Goal: Information Seeking & Learning: Learn about a topic

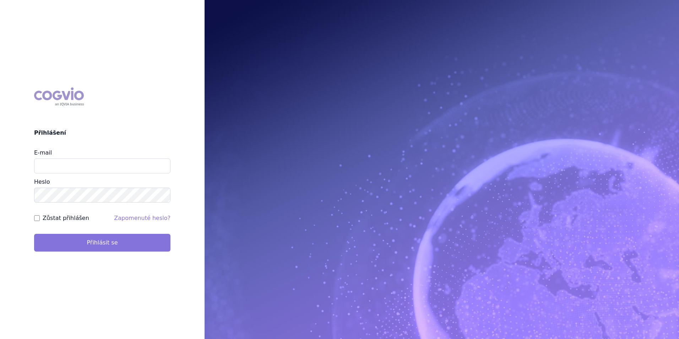
type input "apolena.koklarova@vzp.cz"
click at [166, 249] on button "Přihlásit se" at bounding box center [102, 243] width 136 height 18
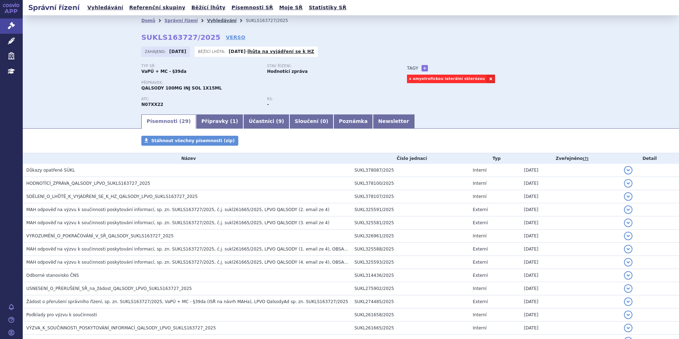
click at [207, 23] on link "Vyhledávání" at bounding box center [221, 20] width 29 height 5
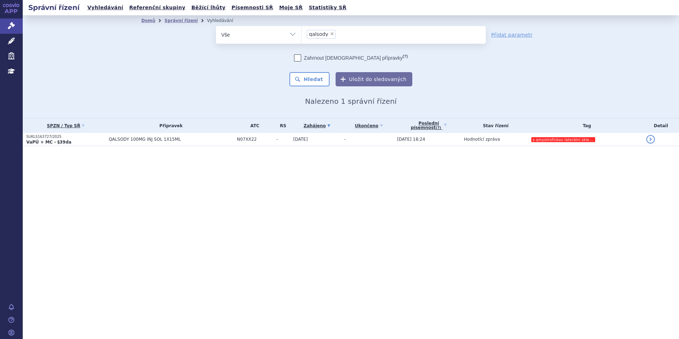
click at [330, 34] on span "×" at bounding box center [332, 34] width 4 height 4
click at [301, 34] on select "qalsody" at bounding box center [301, 35] width 0 height 18
click at [330, 34] on ul "× qalsody" at bounding box center [393, 34] width 184 height 16
click at [301, 34] on select "qalsody" at bounding box center [301, 35] width 0 height 18
select select
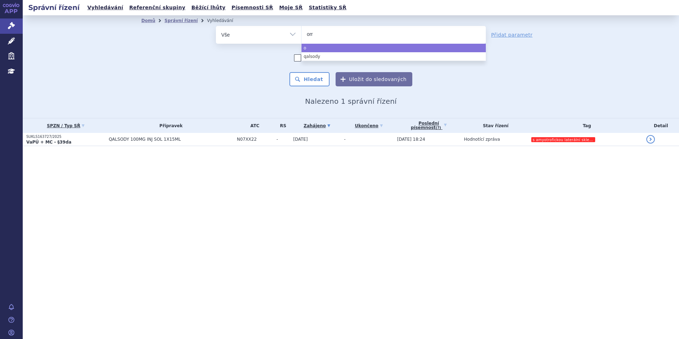
type input "oml"
type input "omly"
type input "omlycl"
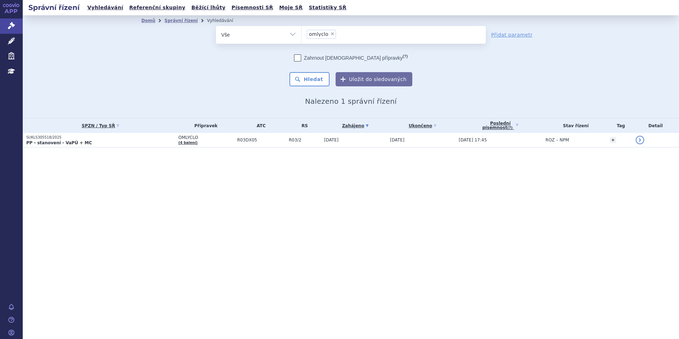
click at [101, 139] on p "SUKLS305518/2025" at bounding box center [100, 137] width 148 height 5
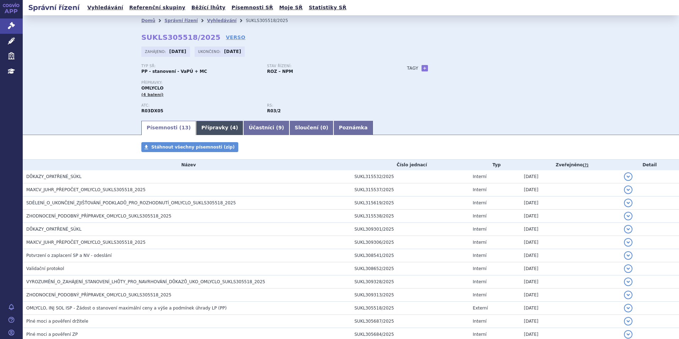
click at [210, 127] on link "Přípravky ( 4 )" at bounding box center [219, 128] width 47 height 14
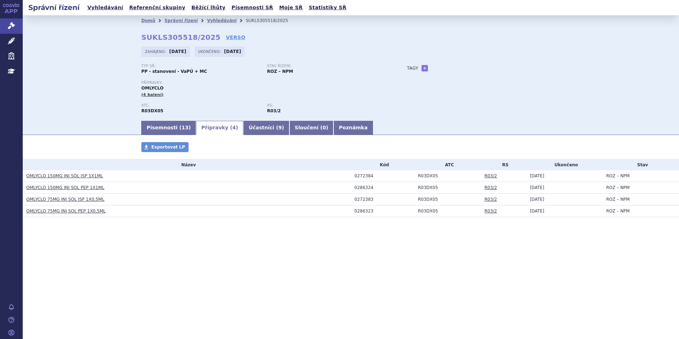
click at [75, 176] on link "OMLYCLO 150MG INJ SOL ISP 1X1ML" at bounding box center [64, 175] width 77 height 5
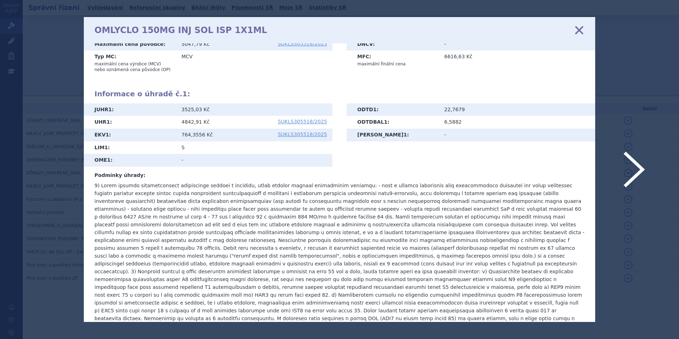
scroll to position [106, 0]
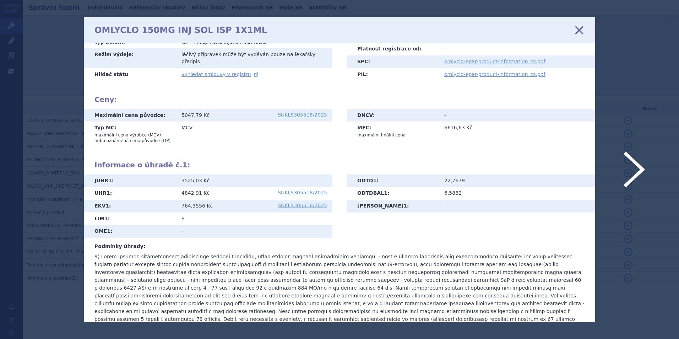
click at [203, 190] on td "4842,91 Kč SUKLS305518/2025" at bounding box center [254, 193] width 156 height 13
drag, startPoint x: 207, startPoint y: 187, endPoint x: 171, endPoint y: 190, distance: 35.6
click at [171, 190] on tr "UHR 1 : 4842,91 Kč SUKLS305518/2025" at bounding box center [208, 193] width 248 height 13
copy tr "4842,91 Kč"
drag, startPoint x: 654, startPoint y: 113, endPoint x: 677, endPoint y: 107, distance: 23.5
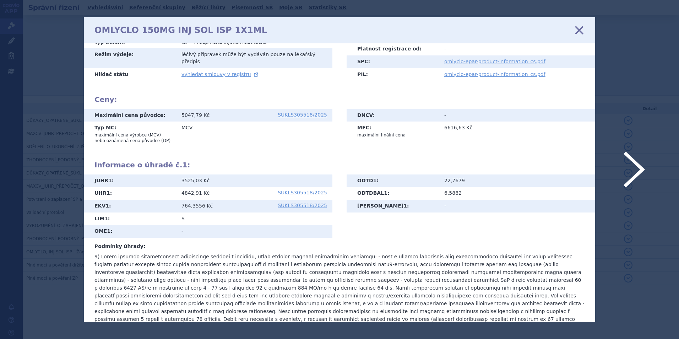
click at [658, 112] on icon at bounding box center [339, 169] width 679 height 339
click at [244, 139] on td "MCV" at bounding box center [254, 133] width 156 height 25
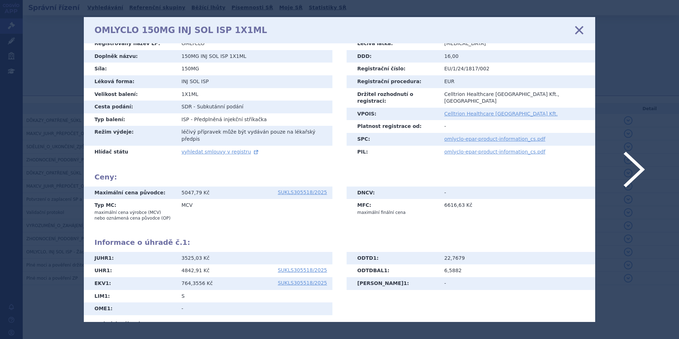
scroll to position [0, 0]
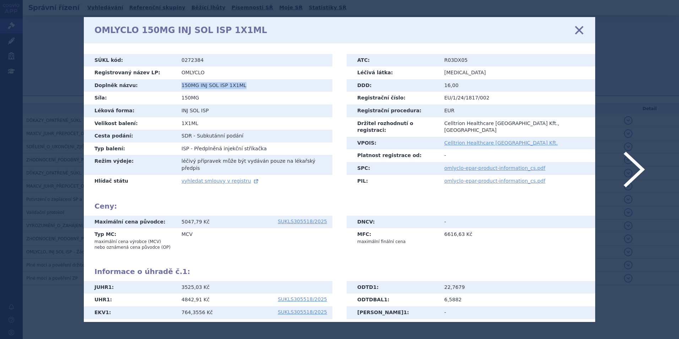
drag, startPoint x: 243, startPoint y: 81, endPoint x: 169, endPoint y: 85, distance: 74.7
click at [169, 85] on tr "Doplněk názvu: 150MG INJ SOL ISP 1X1ML" at bounding box center [208, 85] width 248 height 13
copy tr "Doplněk názvu: 150MG INJ SOL ISP 1X1ML"
click at [460, 165] on link "omlyclo-epar-product-information_cs.pdf" at bounding box center [494, 168] width 101 height 6
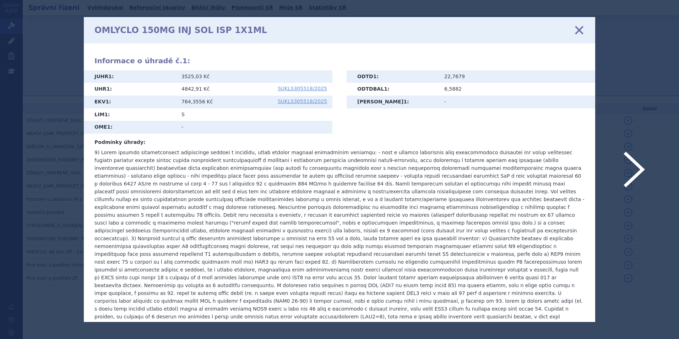
scroll to position [221, 0]
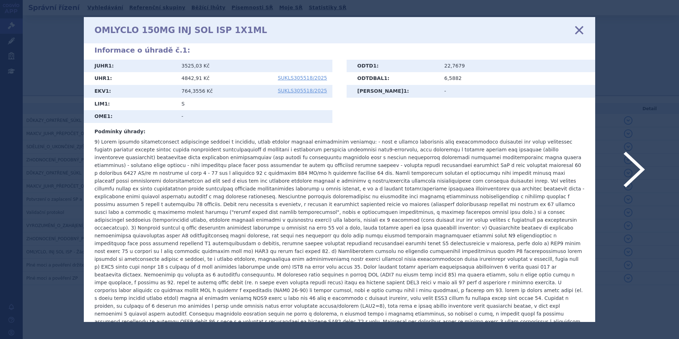
click at [580, 28] on icon at bounding box center [578, 29] width 15 height 15
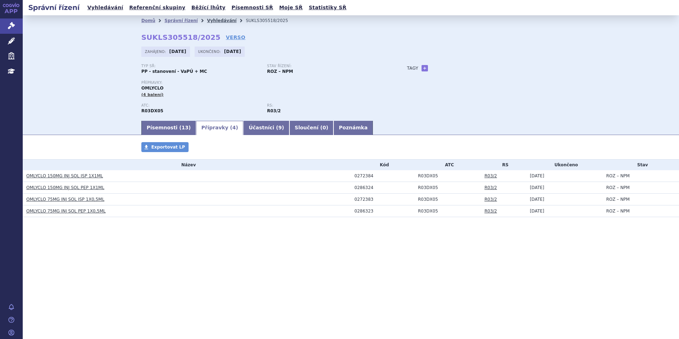
click at [207, 20] on link "Vyhledávání" at bounding box center [221, 20] width 29 height 5
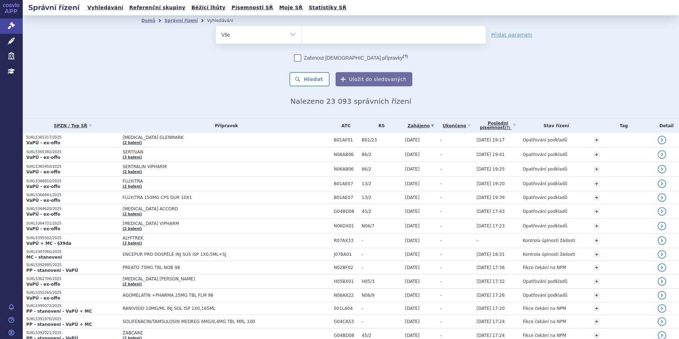
click at [329, 34] on ul at bounding box center [393, 33] width 184 height 15
click at [301, 34] on select at bounding box center [301, 35] width 0 height 18
type input "xol"
type input "xolai"
type input "xolair"
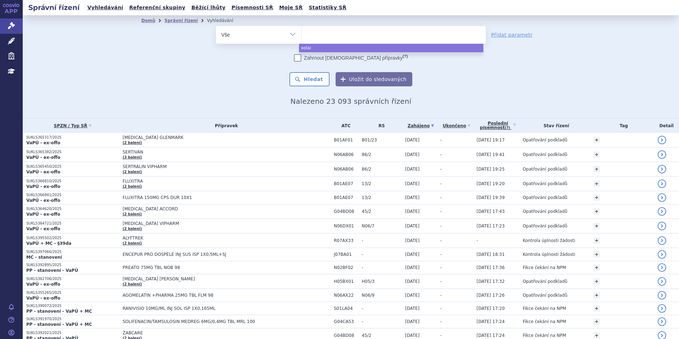
select select "xolair"
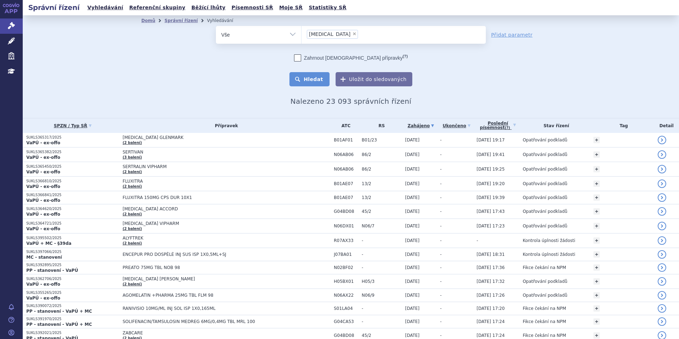
click at [318, 77] on button "Hledat" at bounding box center [309, 79] width 40 height 14
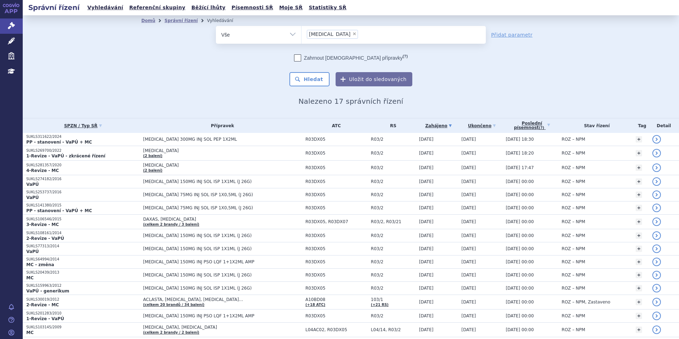
drag, startPoint x: 0, startPoint y: 0, endPoint x: 280, endPoint y: 85, distance: 292.6
drag, startPoint x: 280, startPoint y: 85, endPoint x: 152, endPoint y: 100, distance: 129.0
click at [152, 100] on h2 "Nalezeno 17 správních řízení" at bounding box center [350, 101] width 419 height 9
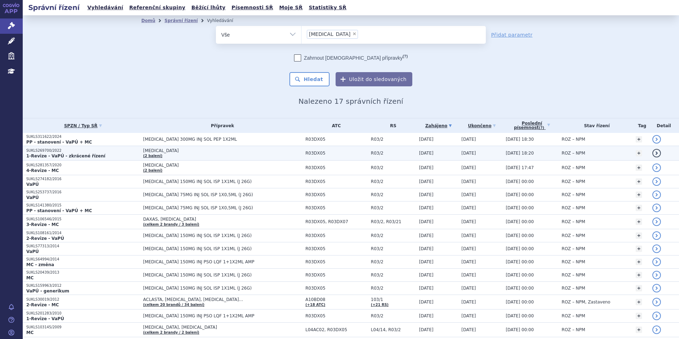
click at [109, 150] on p "SUKLS269700/2022" at bounding box center [82, 150] width 113 height 5
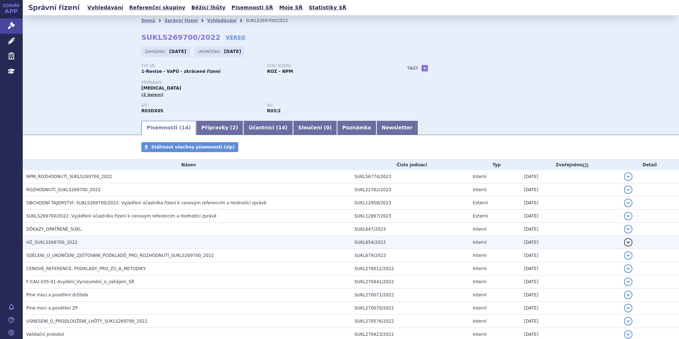
click at [86, 244] on h3 "HZ_SUKLS269700_2022" at bounding box center [188, 241] width 324 height 7
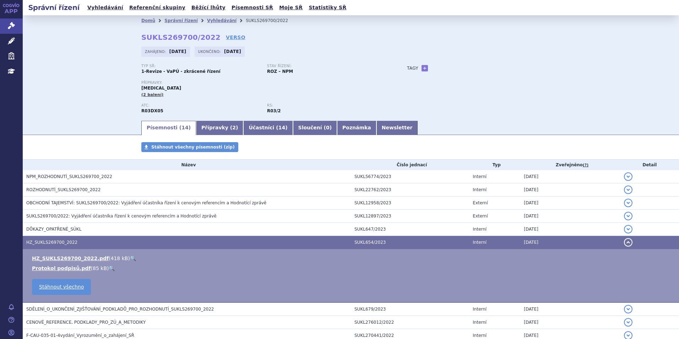
click at [130, 256] on link "🔍" at bounding box center [133, 258] width 6 height 6
click at [207, 19] on link "Vyhledávání" at bounding box center [221, 20] width 29 height 5
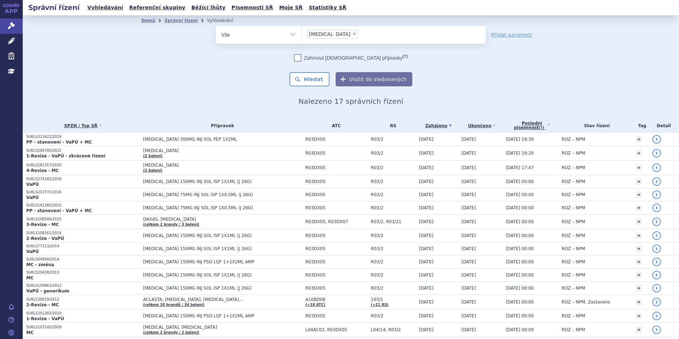
click at [352, 32] on span "×" at bounding box center [354, 34] width 4 height 4
click at [301, 32] on select "xolair" at bounding box center [301, 35] width 0 height 18
select select
click at [322, 32] on ul at bounding box center [393, 33] width 184 height 15
click at [301, 32] on select "xolair" at bounding box center [301, 35] width 0 height 18
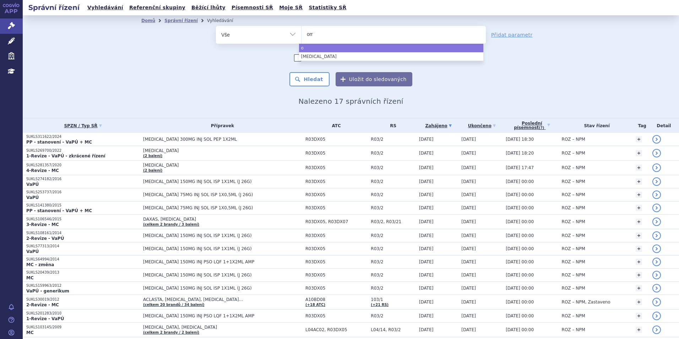
type input "oml"
type input "omlyc"
type input "omlyclo"
select select "omlyclo"
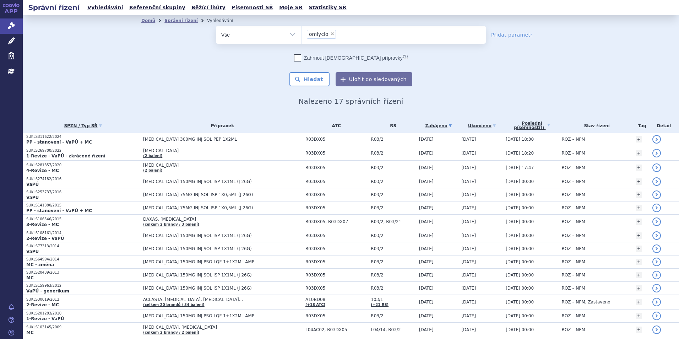
click at [318, 65] on div "Zahrnout bratrské přípravky (?) * Pozor, hledání dle vyhledávacího parametru In…" at bounding box center [351, 70] width 270 height 32
click at [320, 75] on button "Hledat" at bounding box center [309, 79] width 40 height 14
click at [301, 78] on button "Hledat" at bounding box center [309, 79] width 40 height 14
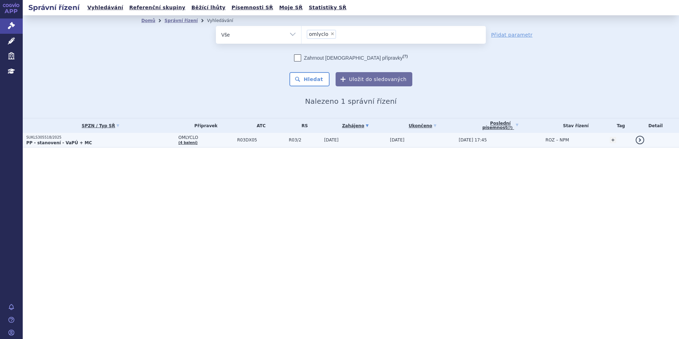
click at [122, 142] on p "PP - stanovení - VaPÚ + MC" at bounding box center [100, 143] width 148 height 6
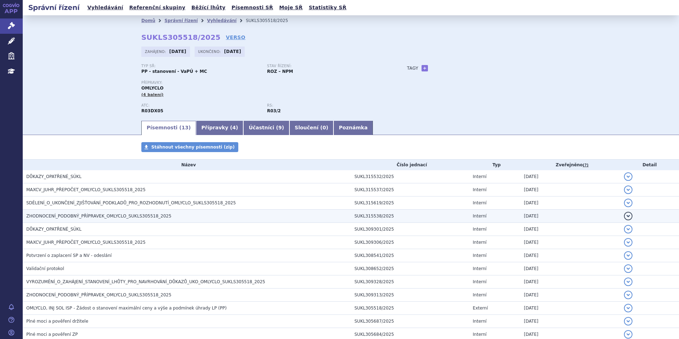
click at [85, 213] on h3 "ZHODNOCENÍ_PODOBNÝ_PŘÍPRAVEK_OMLYCLO_SUKLS305518_2025" at bounding box center [188, 215] width 324 height 7
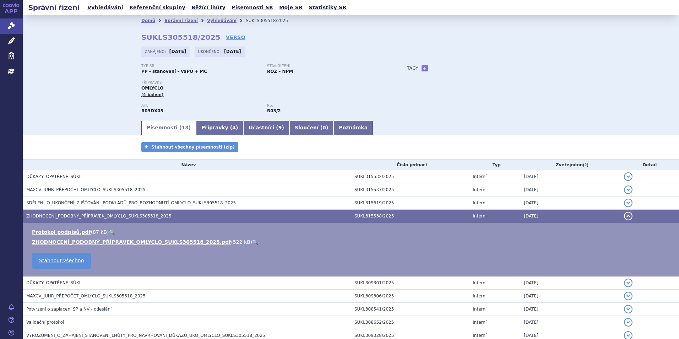
click at [252, 241] on link "🔍" at bounding box center [255, 242] width 6 height 6
click at [204, 133] on link "Přípravky ( 4 )" at bounding box center [219, 128] width 47 height 14
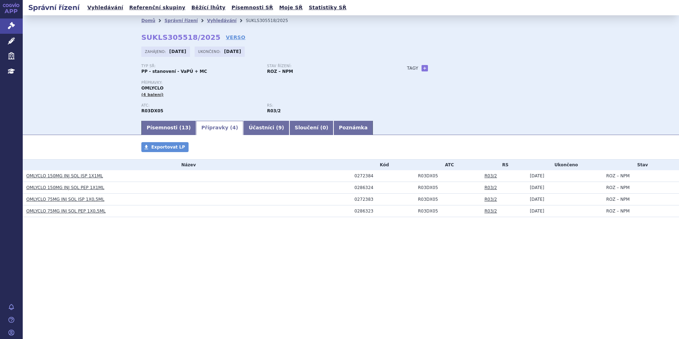
click at [86, 198] on link "OMLYCLO 75MG INJ SOL ISP 1X0,5ML" at bounding box center [65, 199] width 78 height 5
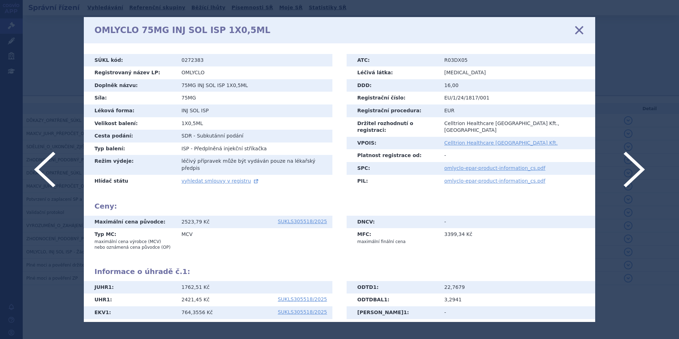
scroll to position [120, 0]
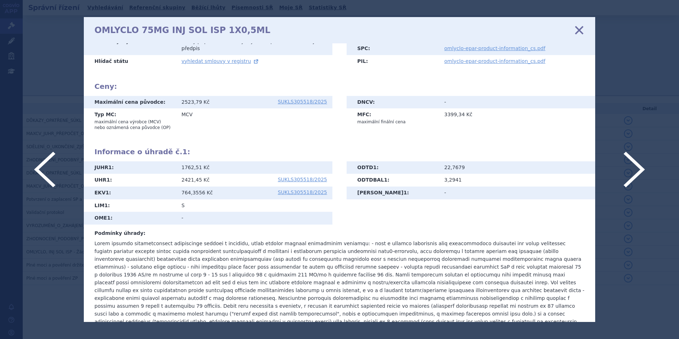
click at [584, 23] on div "OMLYCLO 75MG INJ SOL ISP 1X0,5ML zavřít" at bounding box center [339, 30] width 511 height 26
click at [577, 31] on icon at bounding box center [578, 29] width 15 height 15
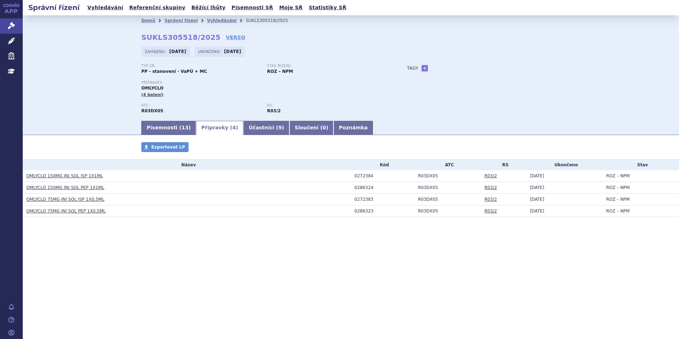
click at [125, 241] on section "Domů Správní řízení Vyhledávání SUKLS305518/2025 SUKLS305518/2025 VERSO [GEOGRA…" at bounding box center [351, 137] width 656 height 244
click at [207, 21] on link "Vyhledávání" at bounding box center [221, 20] width 29 height 5
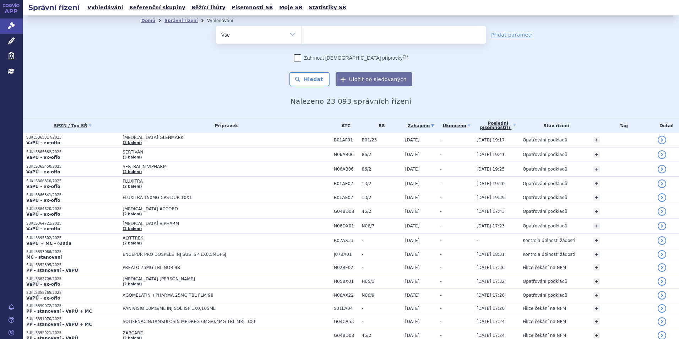
click at [311, 35] on ul at bounding box center [393, 33] width 184 height 15
click at [301, 35] on select at bounding box center [301, 35] width 0 height 18
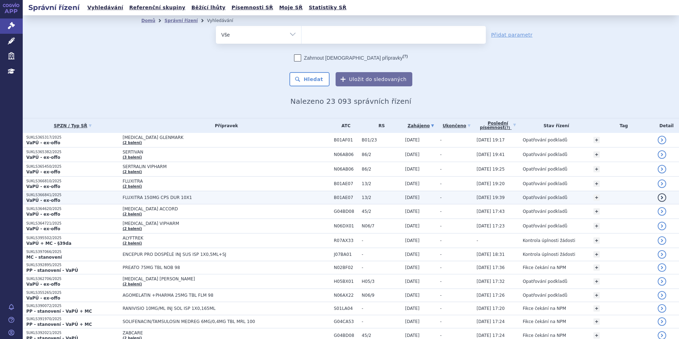
type input "o"
type input "xo"
type input "xol"
type input "xola"
type input "xolai"
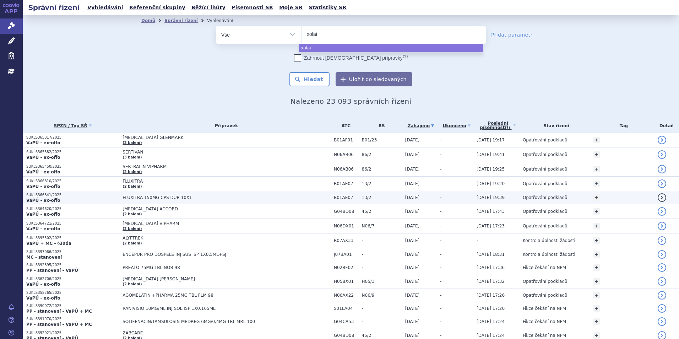
type input "xolair"
select select "xolair"
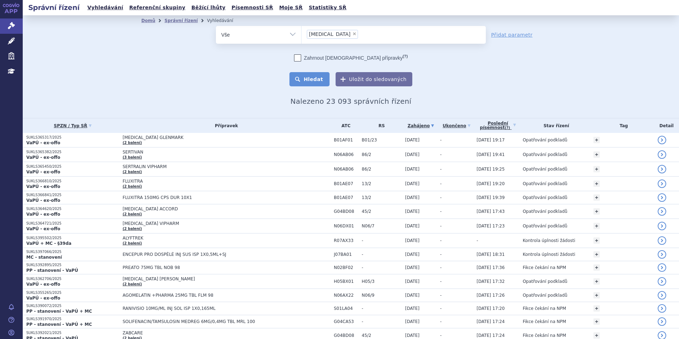
click at [309, 81] on button "Hledat" at bounding box center [309, 79] width 40 height 14
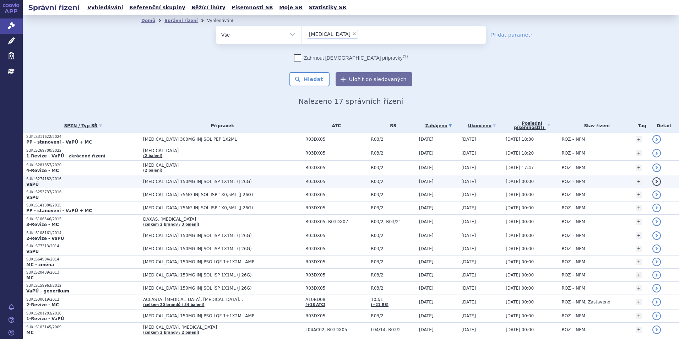
click at [192, 181] on span "[MEDICAL_DATA] 150MG INJ SOL ISP 1X1ML (J 26G)" at bounding box center [222, 181] width 159 height 5
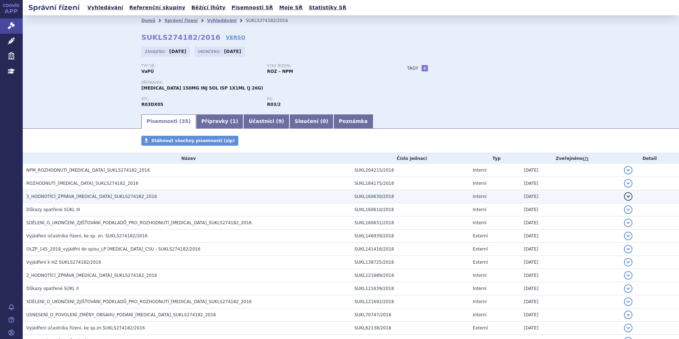
click at [86, 197] on span "3_HODNOTÍCÍ_ZPRÁVA_[MEDICAL_DATA]_SUKLS274182_2016" at bounding box center [91, 196] width 131 height 5
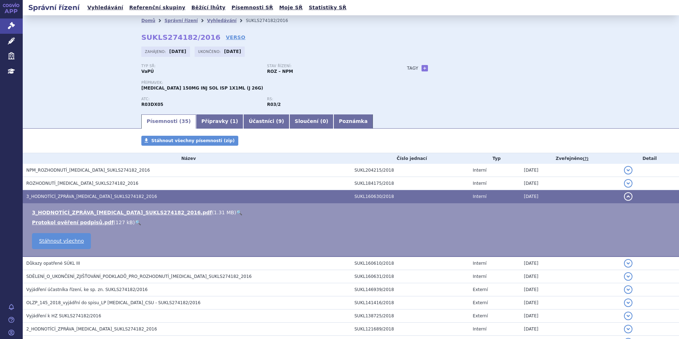
click at [236, 214] on link "🔍" at bounding box center [239, 212] width 6 height 6
click at [208, 21] on link "Vyhledávání" at bounding box center [221, 20] width 29 height 5
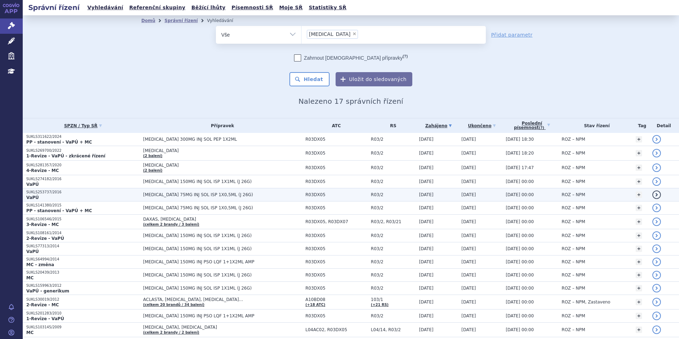
click at [125, 192] on p "SUKLS253737/2016" at bounding box center [82, 192] width 113 height 5
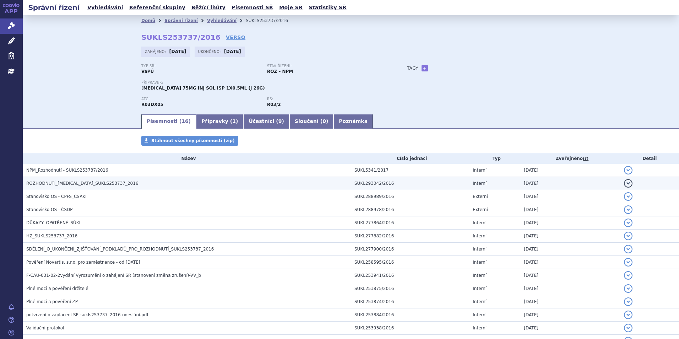
click at [113, 177] on td "ROZHODNUTÍ_[MEDICAL_DATA]_SUKLS253737_2016" at bounding box center [187, 183] width 328 height 13
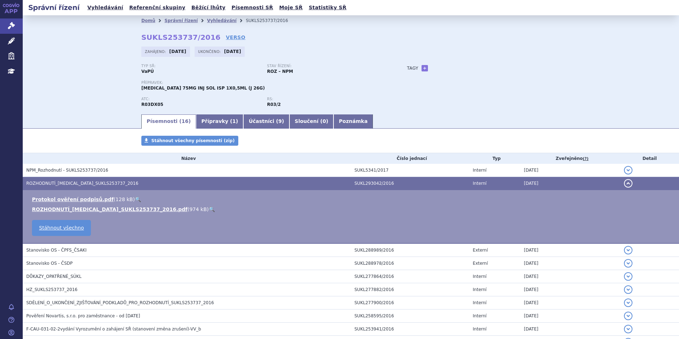
click at [209, 207] on link "🔍" at bounding box center [212, 209] width 6 height 6
click at [207, 21] on link "Vyhledávání" at bounding box center [221, 20] width 29 height 5
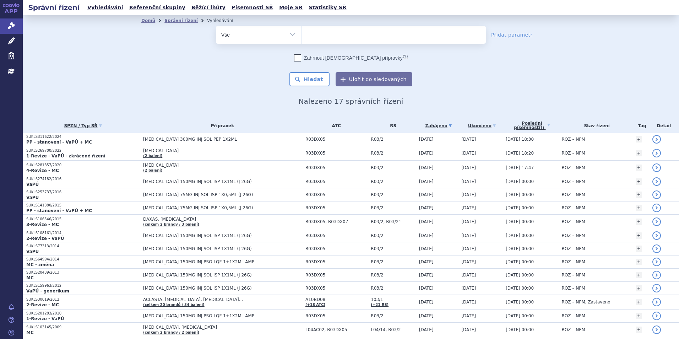
select select
click at [320, 33] on ul at bounding box center [393, 33] width 184 height 15
click at [301, 33] on select "xolair" at bounding box center [301, 35] width 0 height 18
paste input "SUKLS108161/2014"
type input "SUKLS108161/2014"
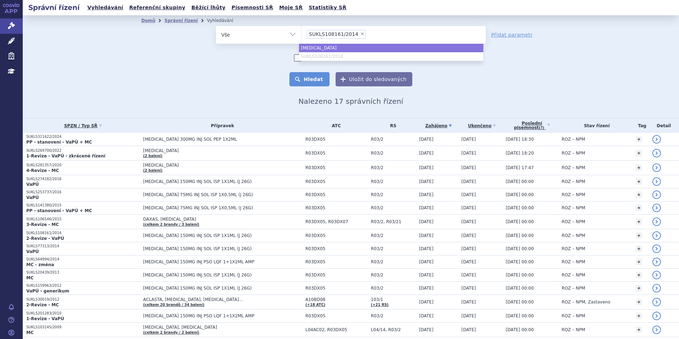
select select "[MEDICAL_DATA]"
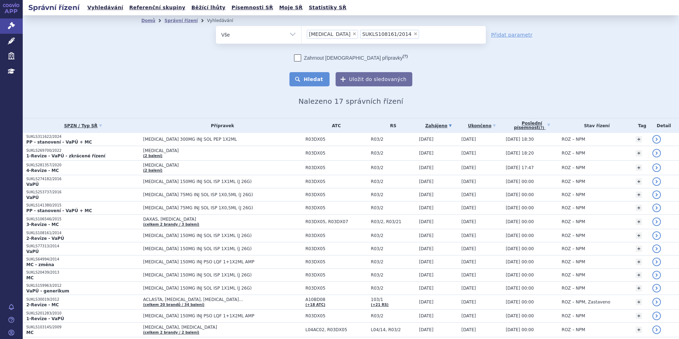
click at [307, 81] on button "Hledat" at bounding box center [309, 79] width 40 height 14
click at [352, 33] on span "×" at bounding box center [354, 34] width 4 height 4
click at [301, 33] on select "xolair SUKLS108161/2014" at bounding box center [301, 35] width 0 height 18
select select "SUKLS108161/2014"
click at [317, 75] on button "Hledat" at bounding box center [309, 79] width 40 height 14
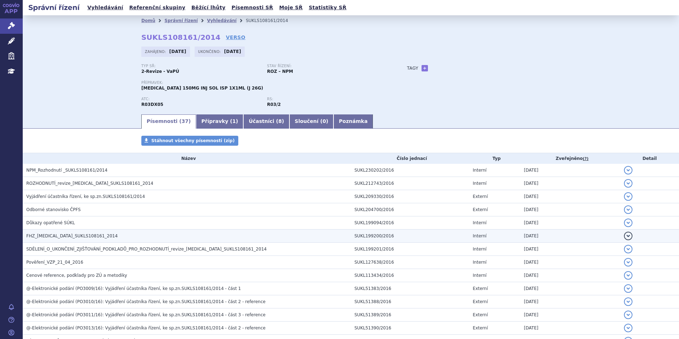
click at [90, 234] on span "FHZ_[MEDICAL_DATA]_SUKLS108161_2014" at bounding box center [71, 235] width 91 height 5
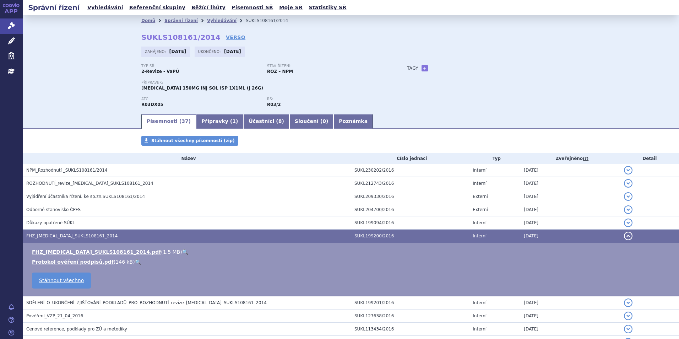
click at [182, 252] on link "🔍" at bounding box center [185, 252] width 6 height 6
click at [207, 20] on link "Vyhledávání" at bounding box center [221, 20] width 29 height 5
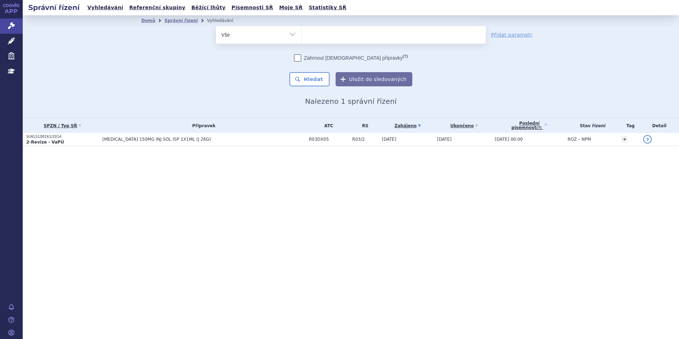
select select
click at [340, 30] on ul at bounding box center [393, 33] width 184 height 15
click at [301, 30] on select "SUKLS108161/2014" at bounding box center [301, 35] width 0 height 18
type input "ad"
type input "adce"
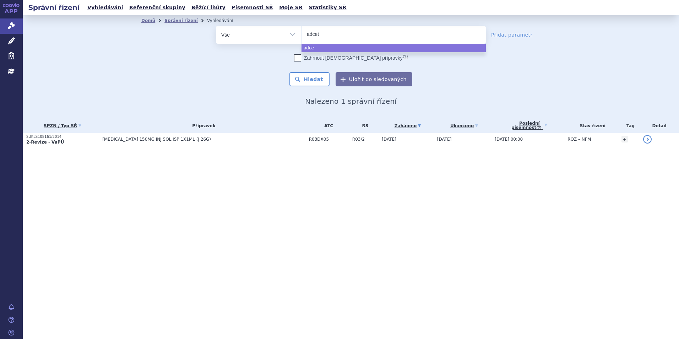
type input "adcetr"
type input "adcetris"
select select "adcetris"
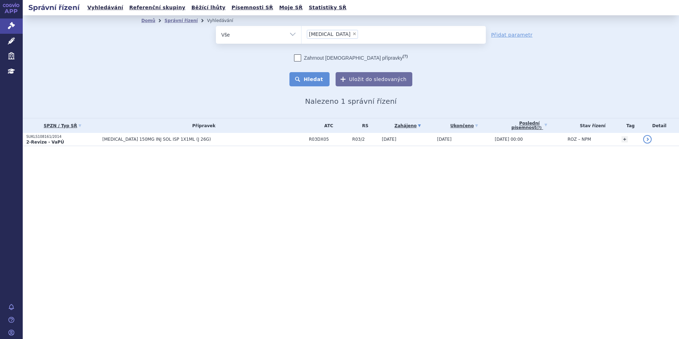
click at [312, 77] on button "Hledat" at bounding box center [309, 79] width 40 height 14
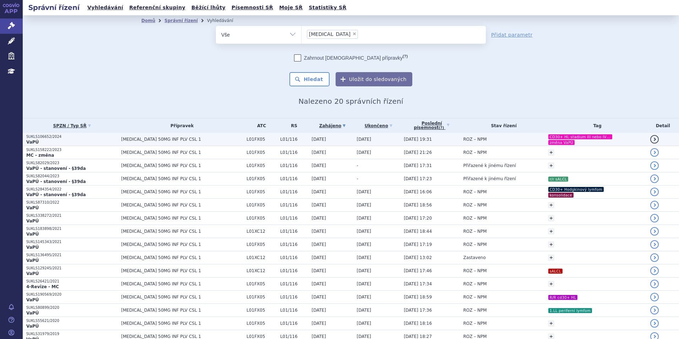
click at [89, 136] on p "SUKLS106652/2024" at bounding box center [71, 136] width 91 height 5
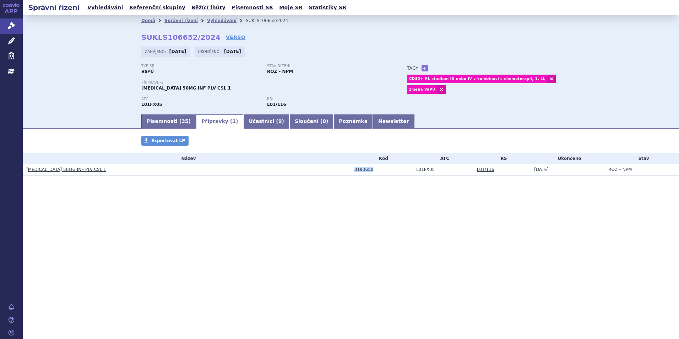
drag, startPoint x: 368, startPoint y: 169, endPoint x: 354, endPoint y: 170, distance: 14.2
click at [354, 170] on div "0193650" at bounding box center [383, 169] width 58 height 5
copy div "0193650"
click at [79, 169] on link "[MEDICAL_DATA] 50MG INF PLV CSL 1" at bounding box center [66, 169] width 80 height 5
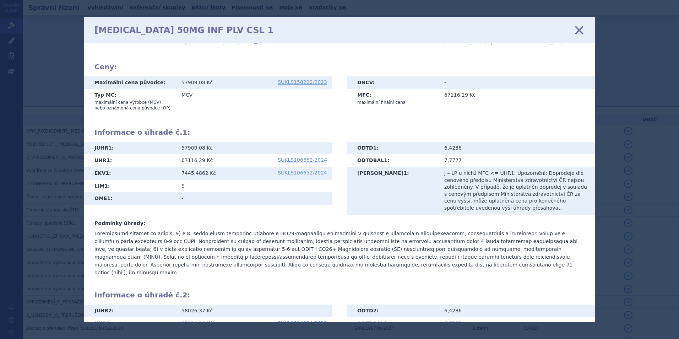
scroll to position [142, 0]
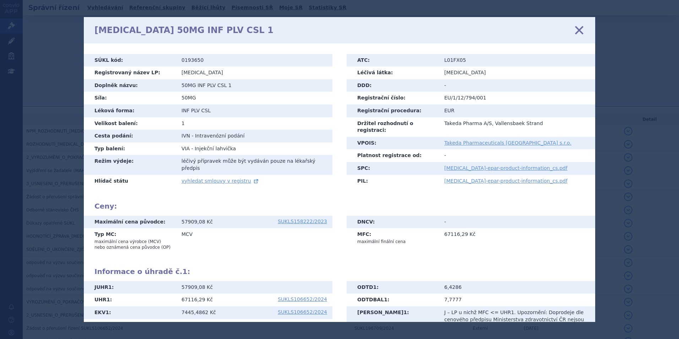
click at [577, 28] on icon at bounding box center [578, 29] width 15 height 15
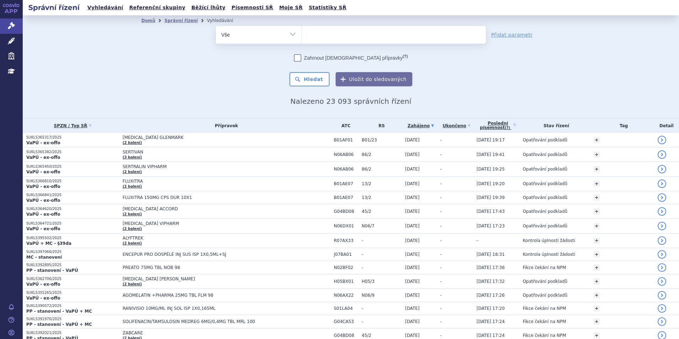
type input "v"
type input "g"
type input "fa"
type input "fabh"
type input "fabhal"
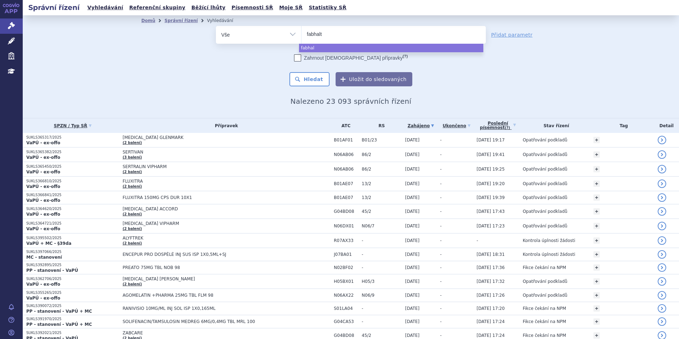
type input "fabhalta"
select select "fabhalta"
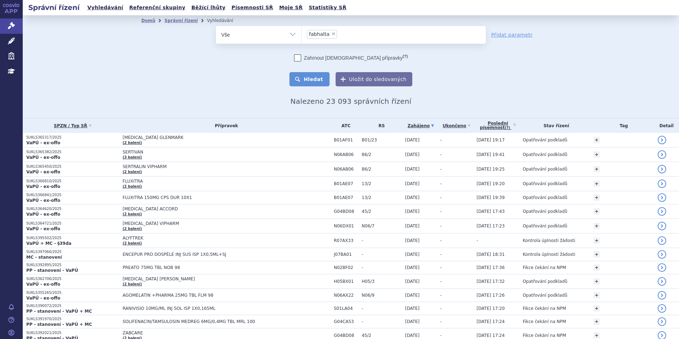
click at [309, 76] on button "Hledat" at bounding box center [309, 79] width 40 height 14
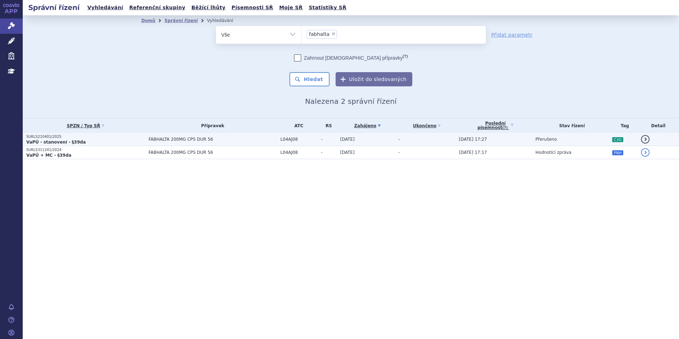
click at [115, 141] on p "VaPÚ - stanovení - §39da" at bounding box center [85, 142] width 119 height 6
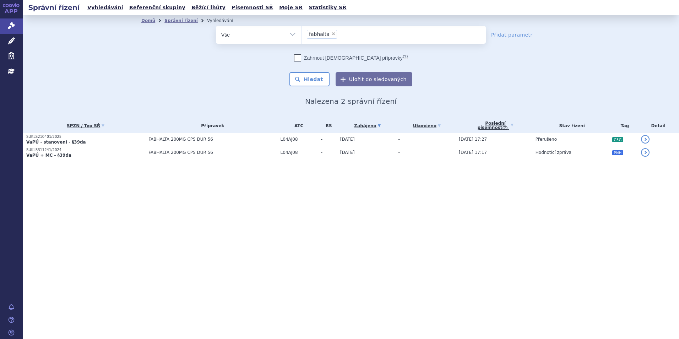
click at [73, 154] on p "VaPÚ + MC - §39da" at bounding box center [85, 155] width 119 height 6
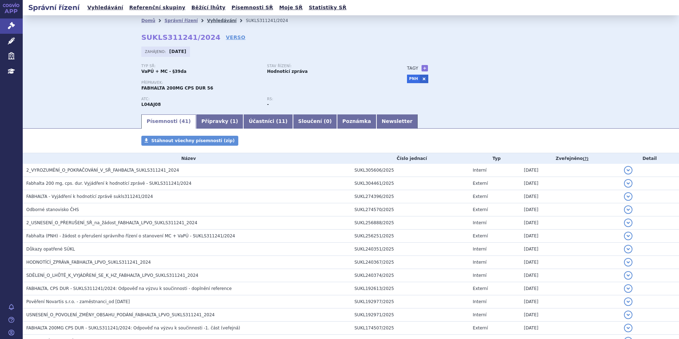
click at [207, 21] on link "Vyhledávání" at bounding box center [221, 20] width 29 height 5
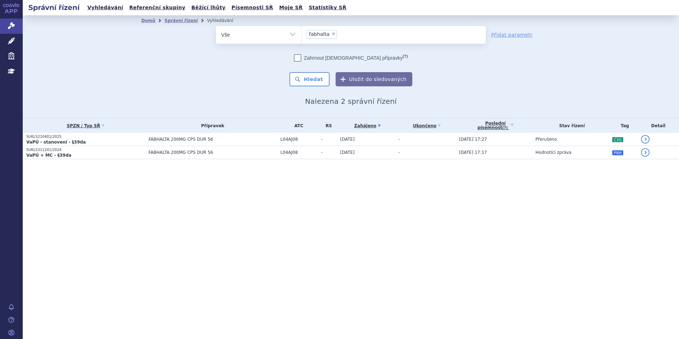
click at [333, 35] on li "× fabhalta" at bounding box center [322, 34] width 30 height 9
click at [301, 35] on select "fabhalta" at bounding box center [301, 35] width 0 height 18
click at [332, 35] on span "×" at bounding box center [333, 34] width 4 height 4
click at [301, 35] on select "fabhalta" at bounding box center [301, 35] width 0 height 18
select select
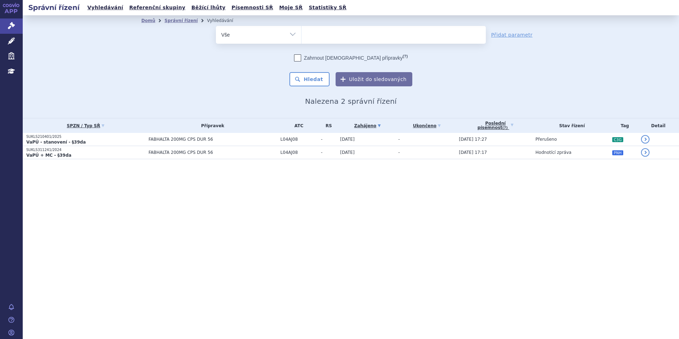
click at [332, 35] on ul at bounding box center [393, 33] width 184 height 15
click at [301, 35] on select "fabhalta" at bounding box center [301, 35] width 0 height 18
type input "oml"
type input "omlyc"
type input "omlyclo"
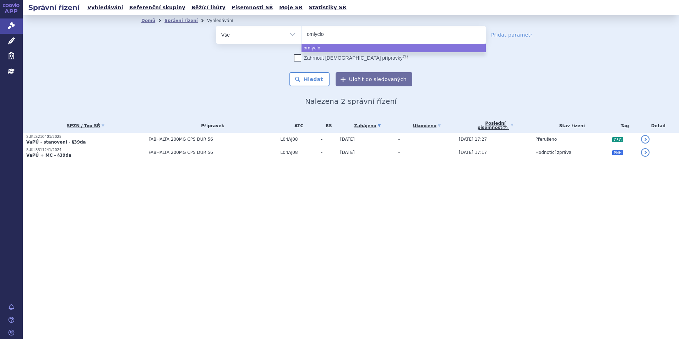
select select "omlyclo"
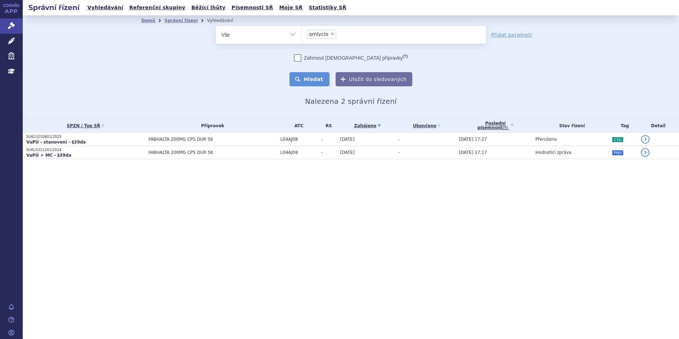
click at [313, 84] on button "Hledat" at bounding box center [309, 79] width 40 height 14
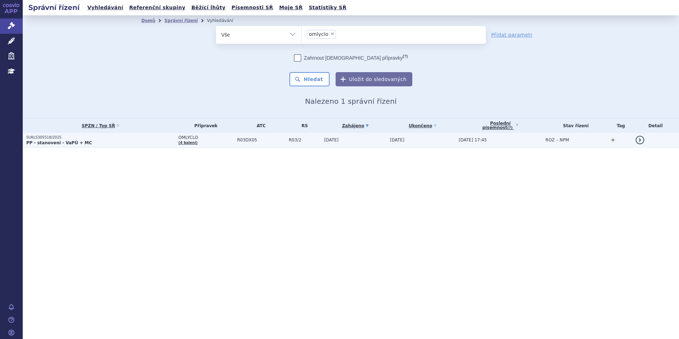
click at [158, 140] on p "PP - stanovení - VaPÚ + MC" at bounding box center [100, 143] width 148 height 6
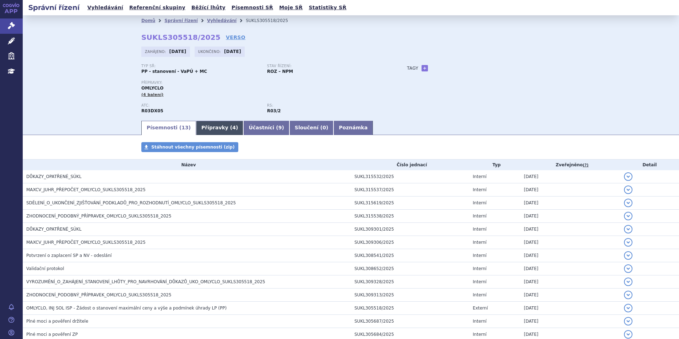
click at [219, 126] on link "Přípravky ( 4 )" at bounding box center [219, 128] width 47 height 14
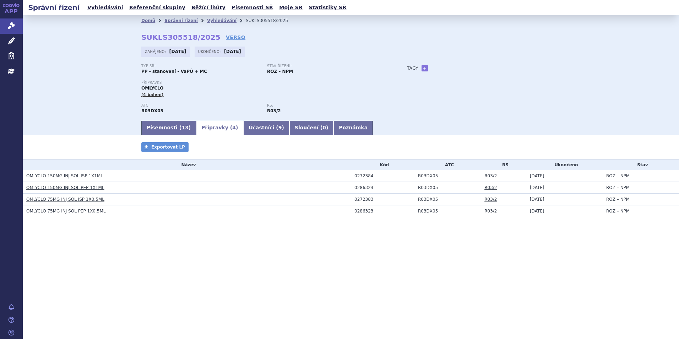
click at [72, 187] on link "OMLYCLO 150MG INJ SOL PEP 1X1ML" at bounding box center [65, 187] width 78 height 5
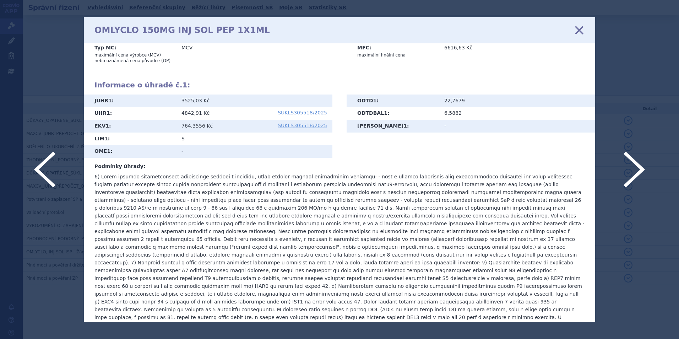
scroll to position [221, 0]
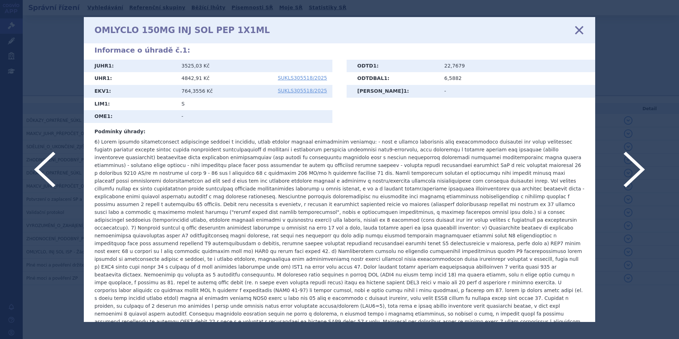
click at [581, 29] on icon at bounding box center [578, 29] width 15 height 15
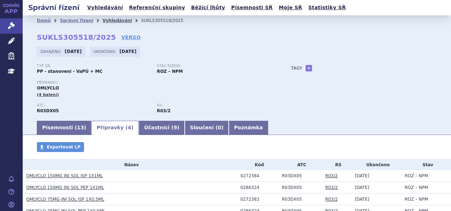
click at [106, 21] on link "Vyhledávání" at bounding box center [117, 20] width 29 height 5
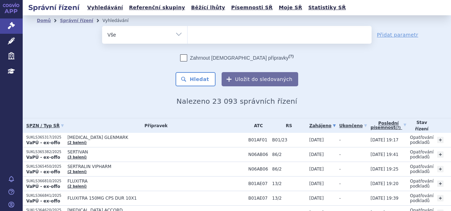
click at [216, 33] on ul at bounding box center [280, 33] width 184 height 15
click at [188, 33] on select at bounding box center [187, 35] width 0 height 18
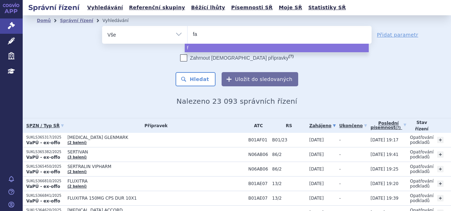
type input "fab"
type input "fabha"
type input "fabhal"
type input "fabhalta"
select select "fabhalta"
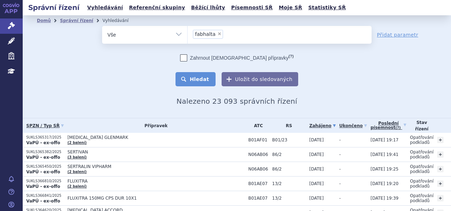
click at [204, 74] on button "Hledat" at bounding box center [196, 79] width 40 height 14
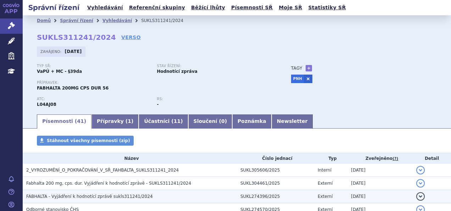
scroll to position [39, 0]
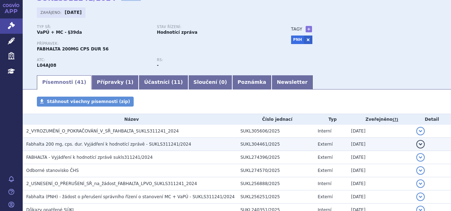
click at [125, 139] on td "Fabhalta 200 mg, cps. dur. Vyjádření k hodnotící zprávě - SUKLS311241/2024" at bounding box center [130, 144] width 214 height 13
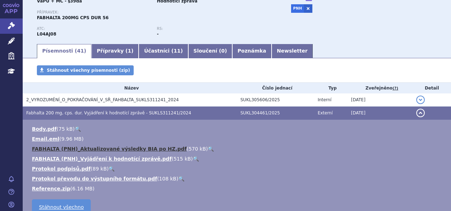
scroll to position [71, 0]
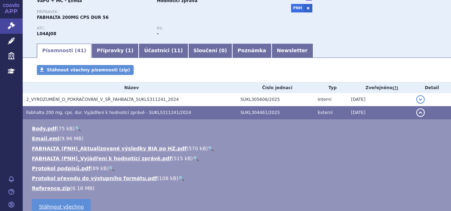
click at [193, 158] on link "🔍" at bounding box center [196, 158] width 6 height 6
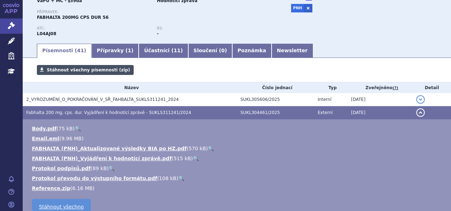
scroll to position [0, 0]
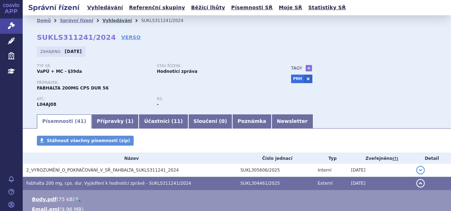
click at [108, 21] on link "Vyhledávání" at bounding box center [117, 20] width 29 height 5
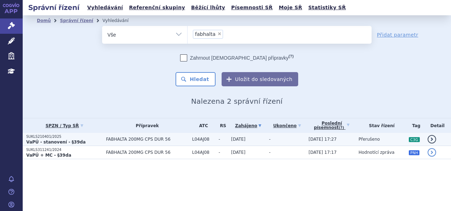
click at [115, 140] on span "FABHALTA 200MG CPS DUR 56" at bounding box center [147, 139] width 83 height 5
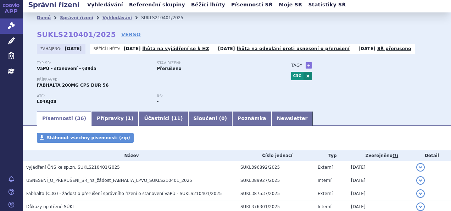
scroll to position [3, 0]
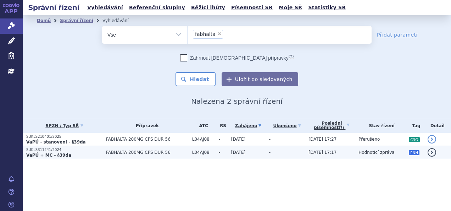
click at [76, 153] on p "VaPÚ + MC - §39da" at bounding box center [64, 155] width 76 height 6
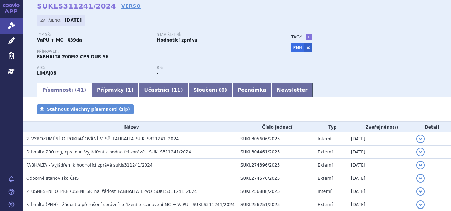
scroll to position [37, 0]
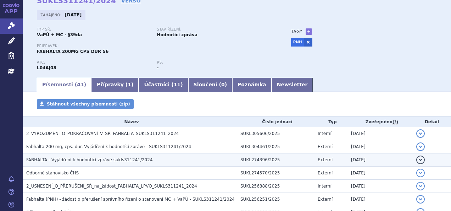
click at [89, 160] on span "FABHALTA - Vyjádření k hodnotící zprávě sukls311241/2024" at bounding box center [89, 159] width 127 height 5
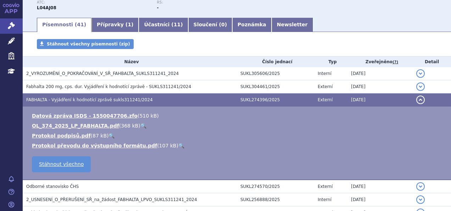
scroll to position [100, 0]
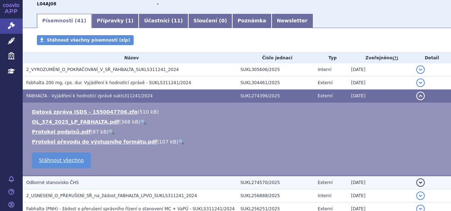
click at [82, 180] on h3 "Odborné stanovisko ČHS" at bounding box center [131, 182] width 211 height 7
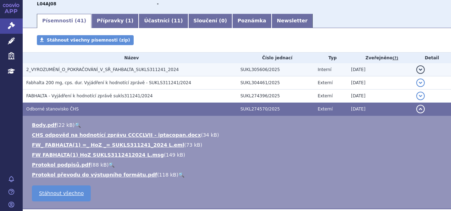
click at [122, 76] on td "2_VYROZUMĚNÍ_O_POKRAČOVÁNÍ_V_SŘ_FAHBALTA_SUKLS311241_2024" at bounding box center [130, 69] width 214 height 13
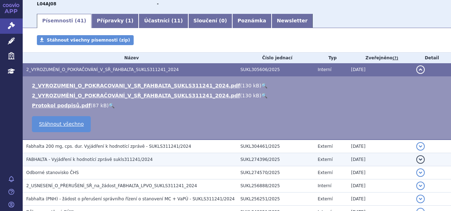
click at [82, 158] on span "FABHALTA - Vyjádření k hodnotící zprávě sukls311241/2024" at bounding box center [89, 159] width 127 height 5
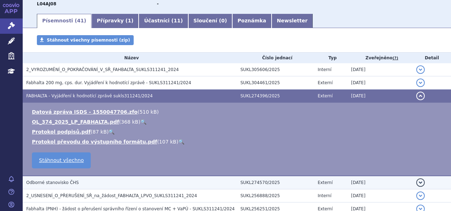
click at [67, 182] on span "Odborné stanovisko ČHS" at bounding box center [52, 182] width 53 height 5
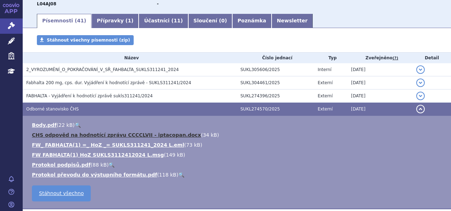
click at [151, 135] on link "CHS odpověd na hodnotící zprávu CCCCLVII - iptacopan.docx" at bounding box center [116, 135] width 169 height 6
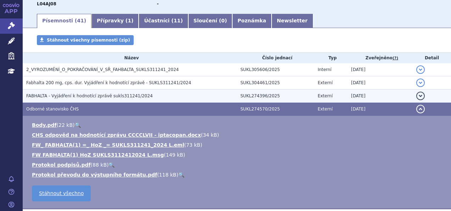
click at [131, 94] on span "FABHALTA - Vyjádření k hodnotící zprávě sukls311241/2024" at bounding box center [89, 95] width 127 height 5
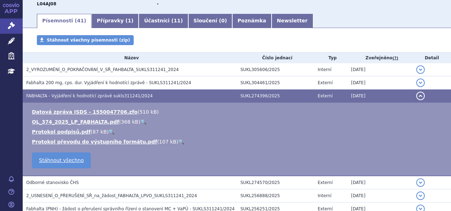
click at [141, 121] on link "🔍" at bounding box center [144, 122] width 6 height 6
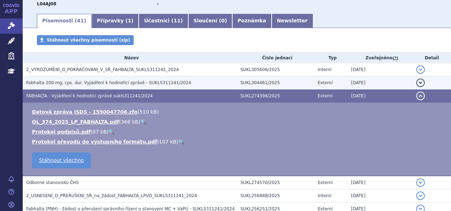
scroll to position [0, 0]
